Goal: Information Seeking & Learning: Learn about a topic

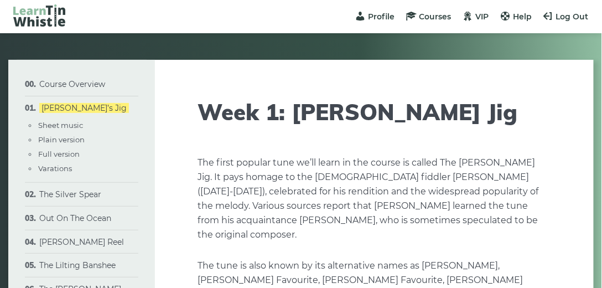
type input "****"
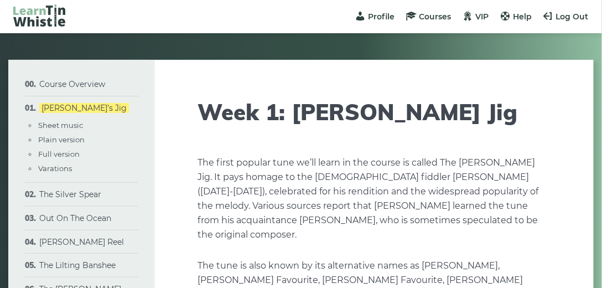
type input "****"
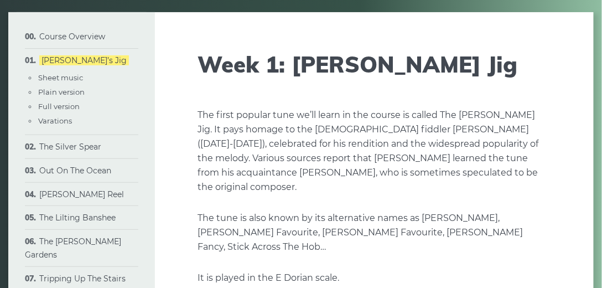
scroll to position [44, 0]
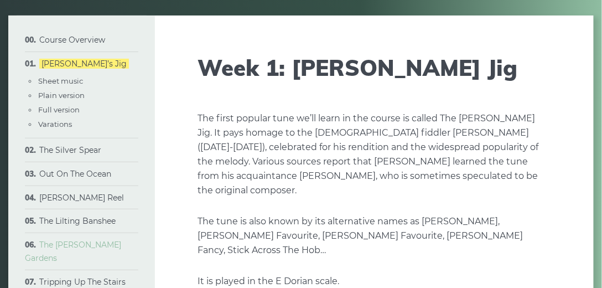
click at [90, 244] on link "The [PERSON_NAME] Gardens" at bounding box center [73, 251] width 96 height 23
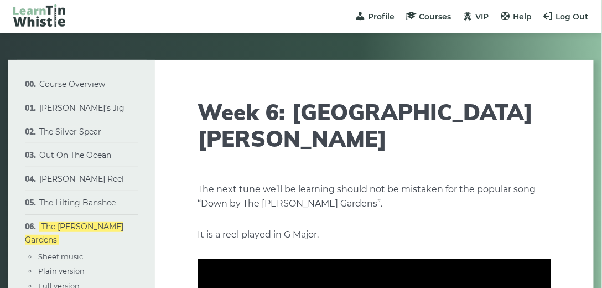
type input "****"
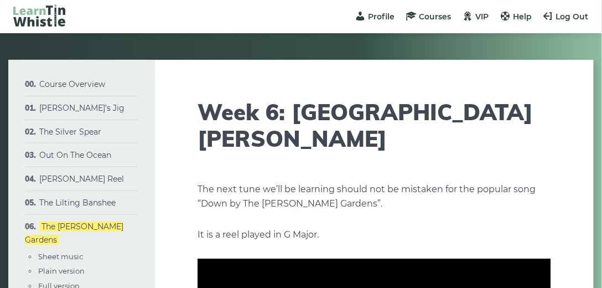
type input "****"
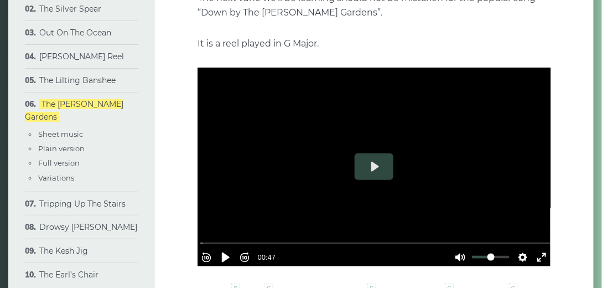
scroll to position [182, 0]
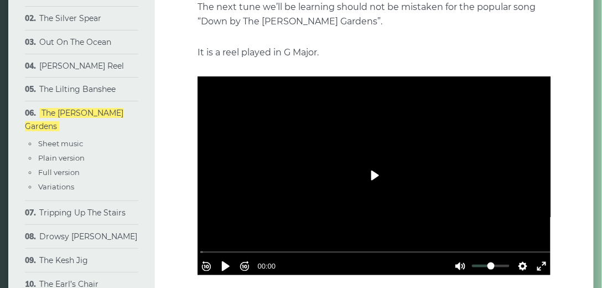
click at [375, 162] on button "Play" at bounding box center [374, 175] width 39 height 27
click at [366, 155] on div at bounding box center [374, 175] width 353 height 199
click at [370, 162] on button "Play" at bounding box center [374, 175] width 39 height 27
click at [374, 162] on button "Play" at bounding box center [374, 175] width 39 height 27
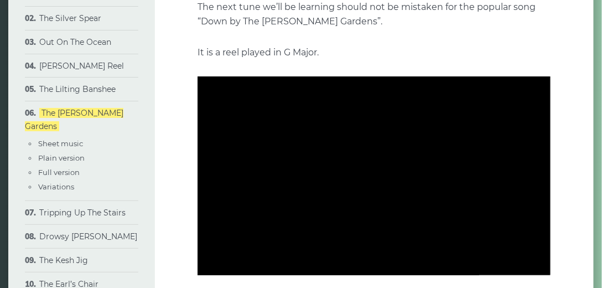
click at [374, 148] on div "Rewind 10s Pause Play Forward 10s % buffered 00:12 00:00 Unmute Mute Settings C…" at bounding box center [374, 175] width 353 height 199
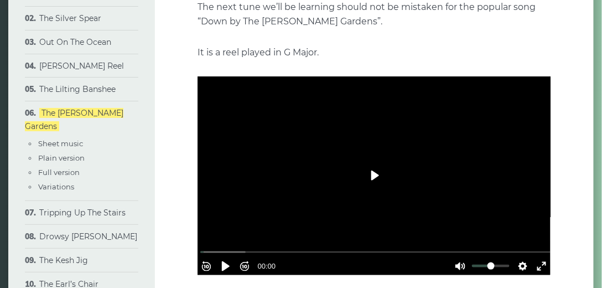
click at [374, 162] on button "Play" at bounding box center [374, 175] width 39 height 27
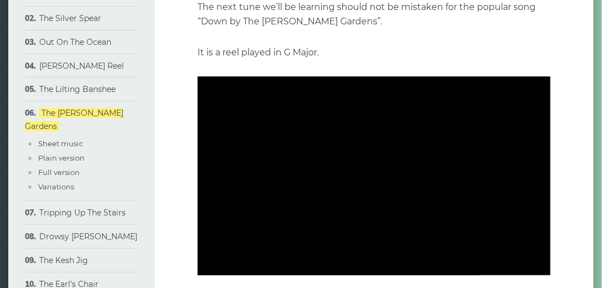
type input "***"
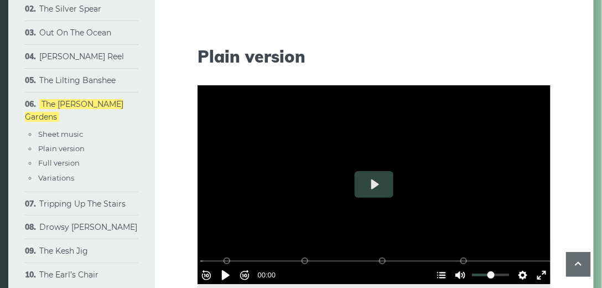
scroll to position [1053, 0]
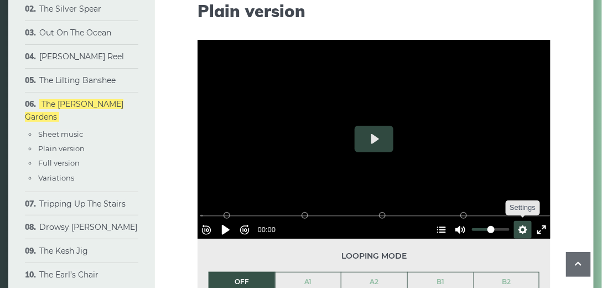
click at [515, 221] on button "Settings" at bounding box center [523, 230] width 18 height 18
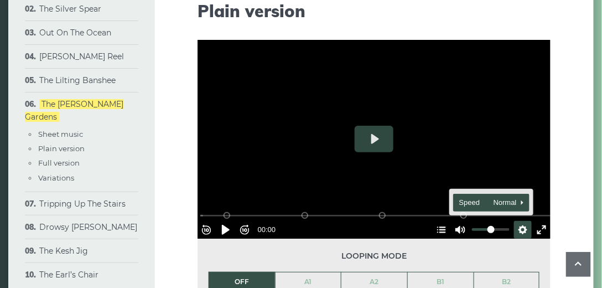
click at [459, 196] on span "Speed Normal" at bounding box center [486, 202] width 55 height 12
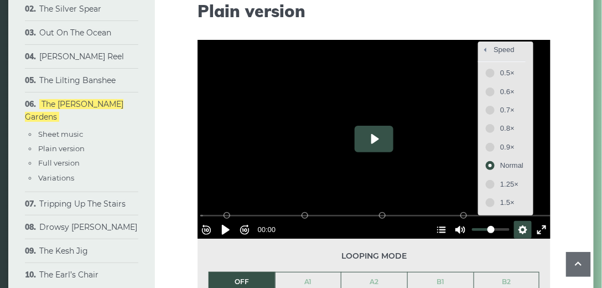
click at [374, 126] on button "Play" at bounding box center [374, 139] width 39 height 27
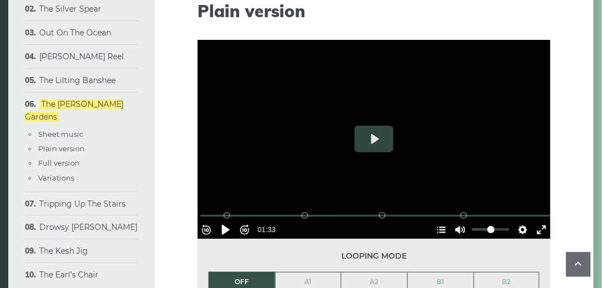
click at [241, 272] on li "OFF" at bounding box center [242, 282] width 66 height 20
click at [242, 272] on li "OFF" at bounding box center [242, 282] width 66 height 20
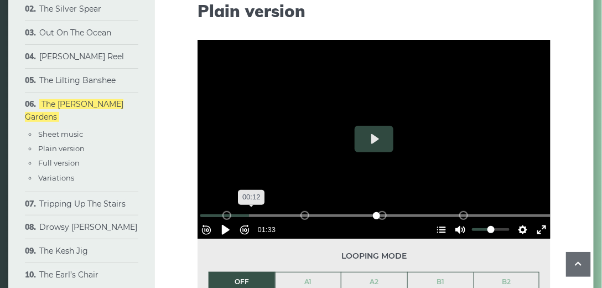
click at [256, 210] on input "Seek" at bounding box center [376, 215] width 352 height 11
click at [214, 210] on input "Seek" at bounding box center [376, 215] width 352 height 11
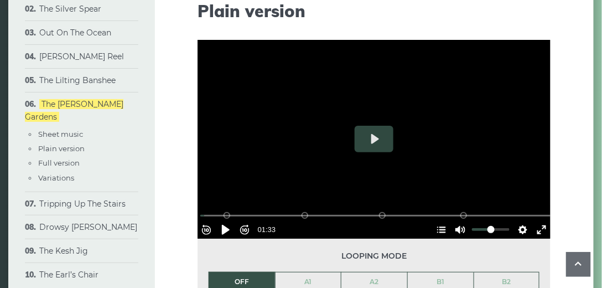
click at [295, 143] on div at bounding box center [374, 139] width 353 height 199
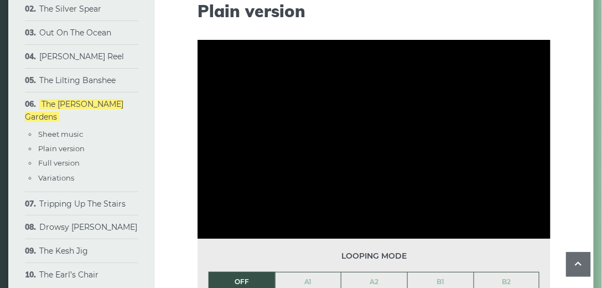
click at [245, 272] on li "OFF" at bounding box center [242, 282] width 66 height 20
click at [240, 272] on li "OFF" at bounding box center [242, 282] width 66 height 20
click at [278, 272] on link "A1" at bounding box center [309, 281] width 66 height 19
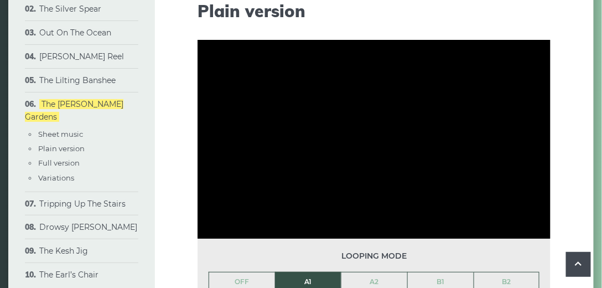
click at [580, 264] on icon at bounding box center [578, 264] width 13 height 14
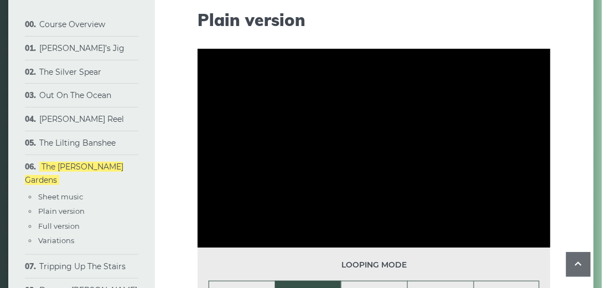
scroll to position [1032, 0]
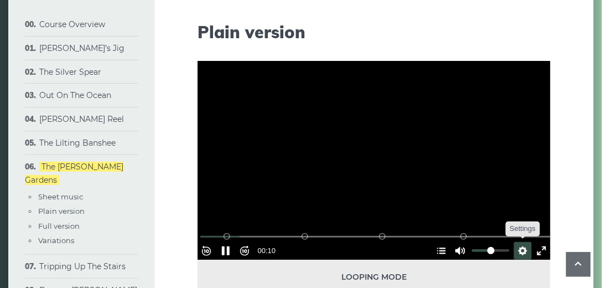
click at [518, 242] on button "Settings" at bounding box center [523, 251] width 18 height 18
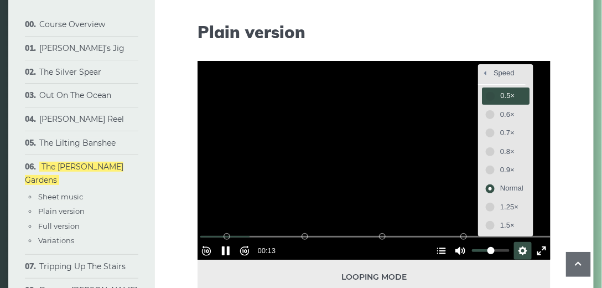
click at [500, 90] on span "0.5×" at bounding box center [511, 96] width 23 height 12
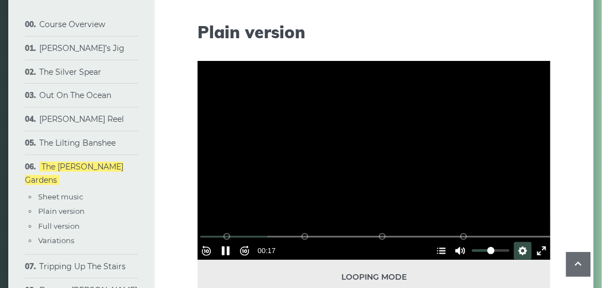
drag, startPoint x: 496, startPoint y: 69, endPoint x: 476, endPoint y: 64, distance: 20.4
click at [476, 64] on div at bounding box center [374, 160] width 353 height 199
click at [370, 147] on button "Play" at bounding box center [374, 160] width 39 height 27
click at [370, 131] on div at bounding box center [374, 160] width 353 height 199
click at [307, 212] on div "Rewind 10s Pause Play Forward 10s % buffered 00:27 B2 (Bars 25-32) B1 (Bars 17-…" at bounding box center [374, 236] width 353 height 48
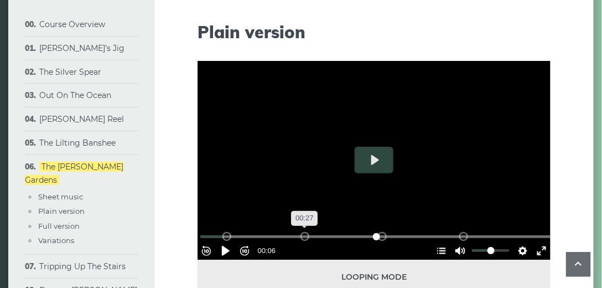
click at [307, 231] on input "Seek" at bounding box center [376, 236] width 352 height 11
click at [314, 231] on input "Seek" at bounding box center [376, 236] width 352 height 11
click at [303, 232] on div "A2 (Bars 9-16)" at bounding box center [304, 236] width 9 height 9
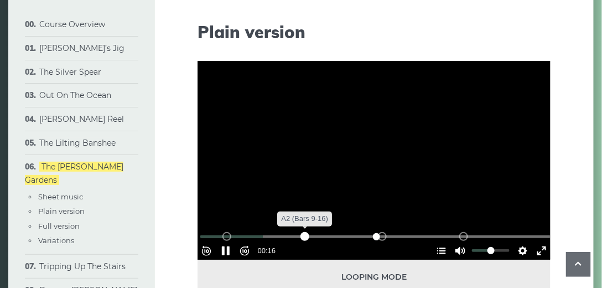
click at [308, 232] on div "A2 (Bars 9-16)" at bounding box center [304, 236] width 9 height 9
click at [309, 232] on div "A2 (Bars 9-16)" at bounding box center [304, 236] width 9 height 9
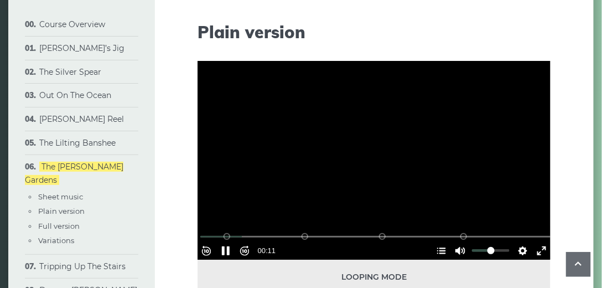
click at [377, 123] on div at bounding box center [374, 160] width 353 height 199
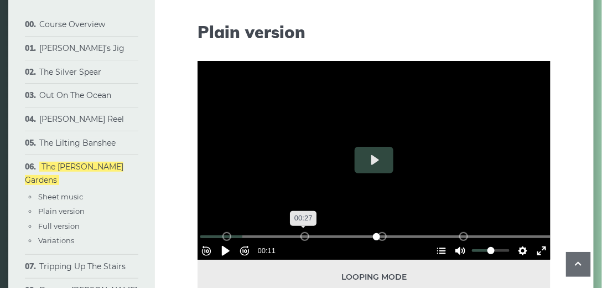
click at [306, 231] on input "Seek" at bounding box center [376, 236] width 352 height 11
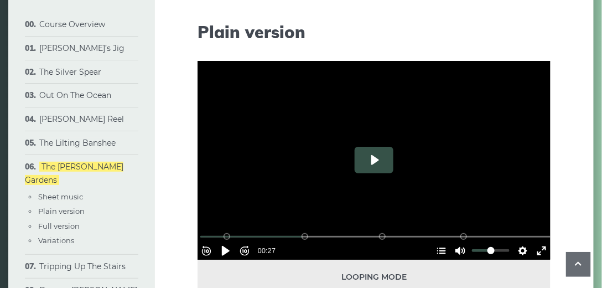
click at [375, 147] on button "Play" at bounding box center [374, 160] width 39 height 27
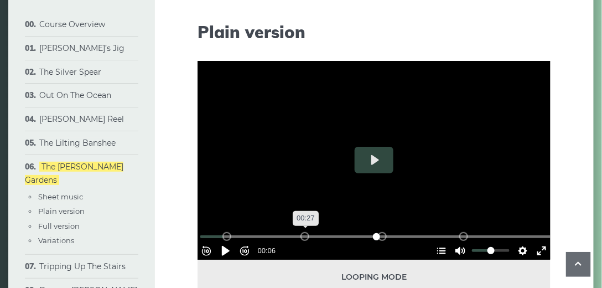
click at [308, 231] on input "Seek" at bounding box center [376, 236] width 352 height 11
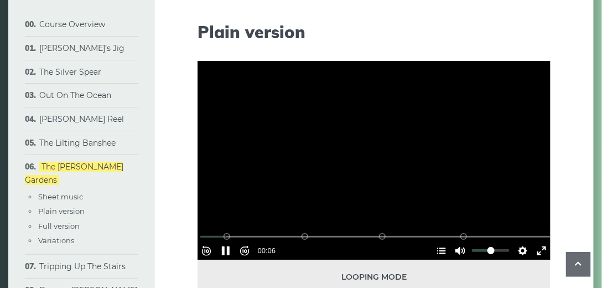
click at [305, 212] on div "Rewind 10s Pause Play Forward 10s % buffered 00:25 B2 (Bars 25-32) B1 (Bars 17-…" at bounding box center [374, 236] width 353 height 48
click at [393, 122] on div at bounding box center [374, 160] width 353 height 199
click at [318, 212] on div "Rewind 10s Pause Play Forward 10s % buffered 00:30 B2 (Bars 25-32) B1 (Bars 17-…" at bounding box center [374, 236] width 353 height 48
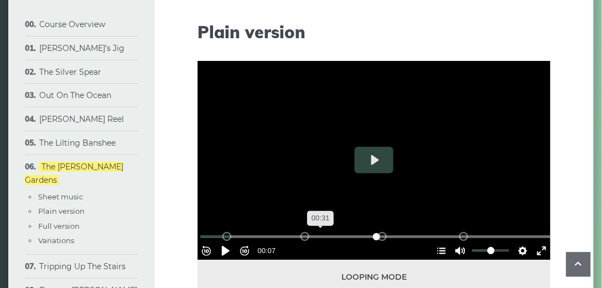
click at [323, 231] on input "Seek" at bounding box center [376, 236] width 352 height 11
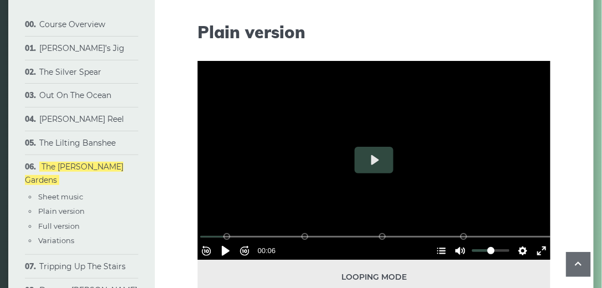
click at [373, 147] on button "Play" at bounding box center [374, 160] width 39 height 27
click at [442, 212] on div "Rewind 10s Pause Play Forward 10s % buffered 01:17 B2 (Bars 25-32) B1 (Bars 17-…" at bounding box center [374, 236] width 353 height 48
click at [367, 122] on div at bounding box center [374, 160] width 353 height 199
type input "*****"
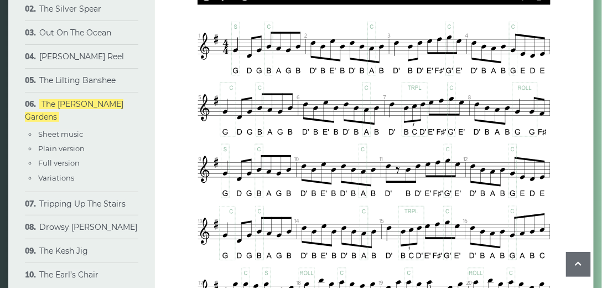
scroll to position [455, 0]
